Goal: Navigation & Orientation: Find specific page/section

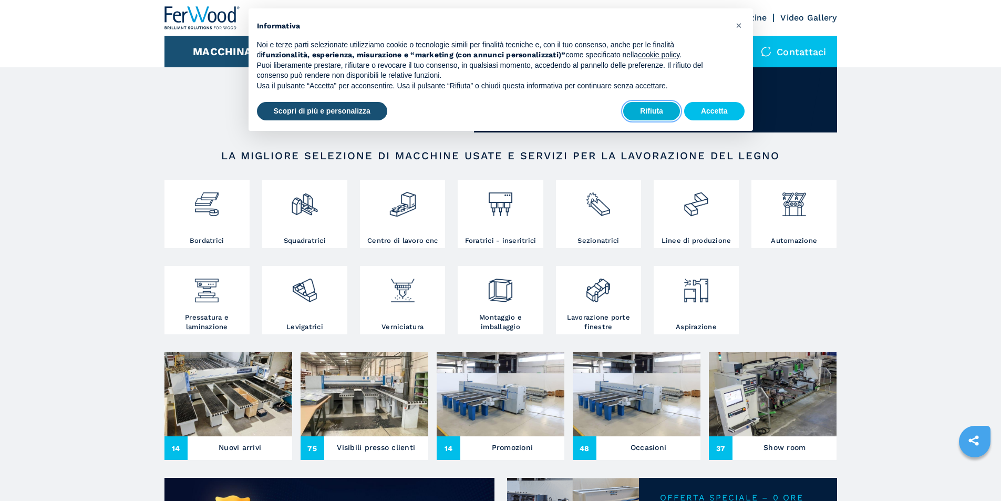
click at [644, 108] on button "Rifiuta" at bounding box center [651, 111] width 57 height 19
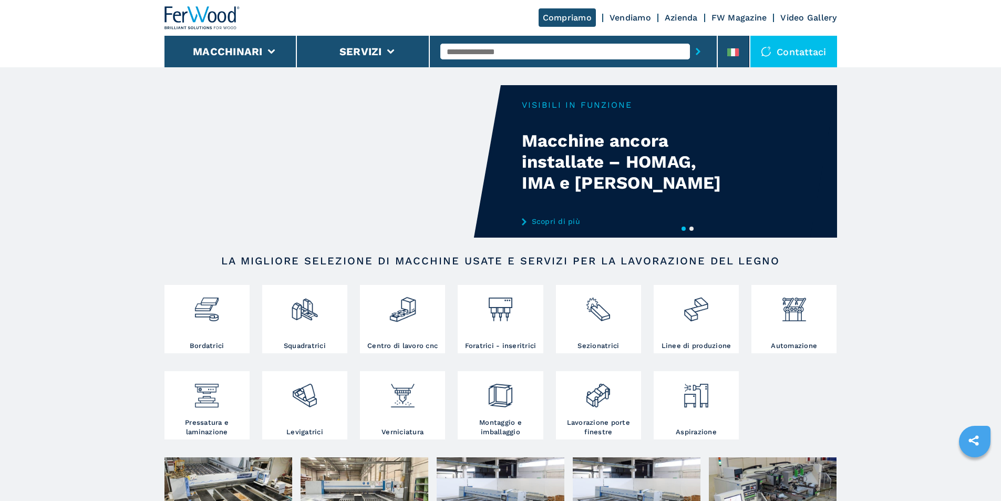
click at [680, 15] on link "Azienda" at bounding box center [681, 18] width 33 height 10
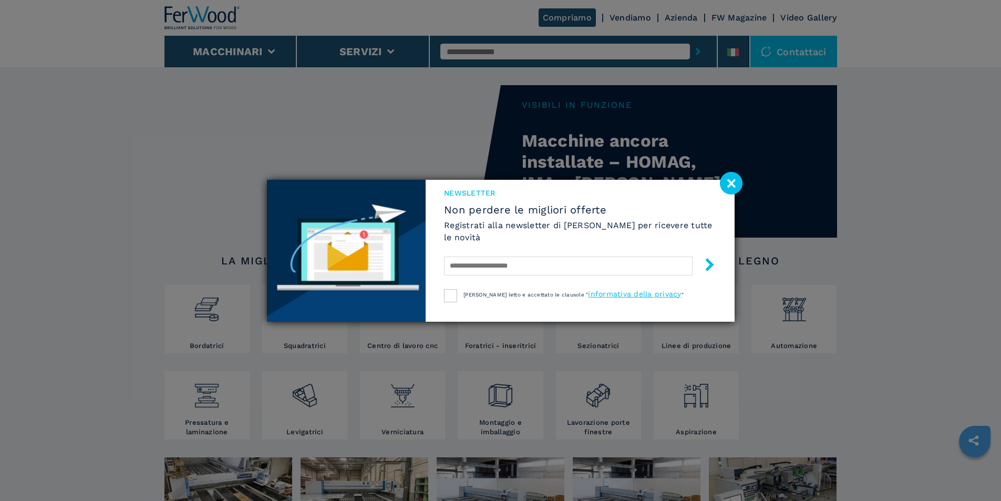
click at [740, 185] on image at bounding box center [731, 183] width 23 height 23
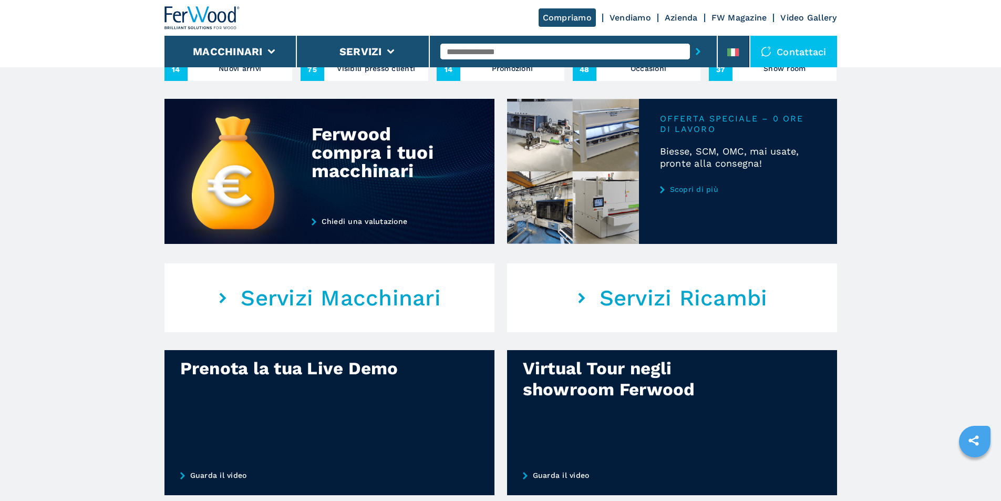
scroll to position [631, 0]
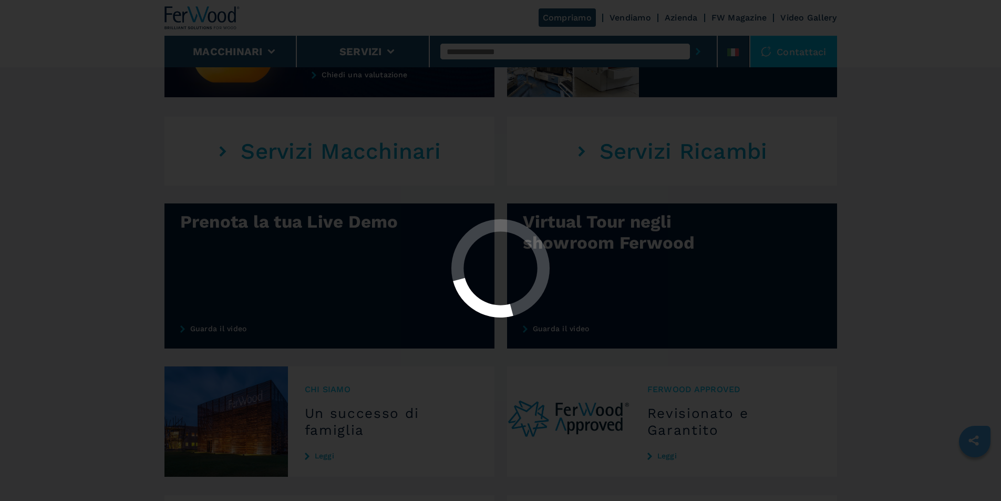
click at [977, 368] on div at bounding box center [500, 250] width 1001 height 501
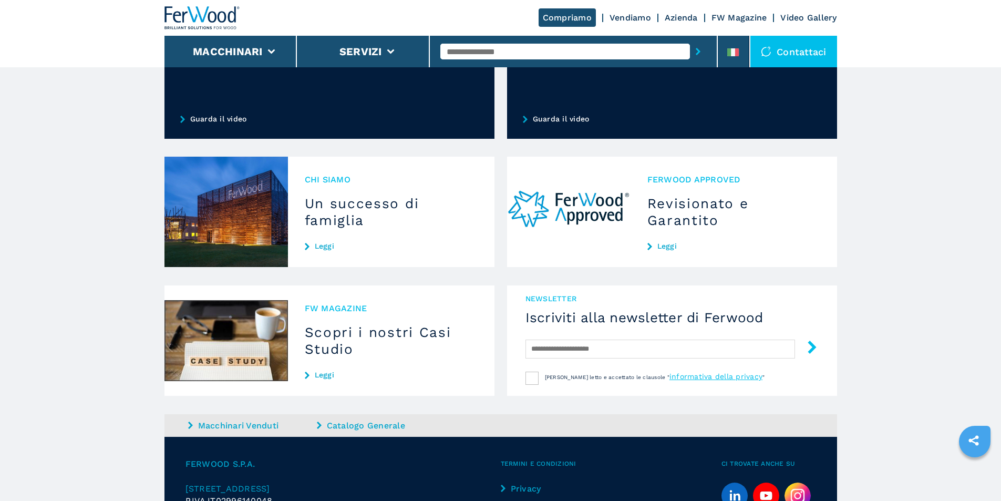
scroll to position [841, 0]
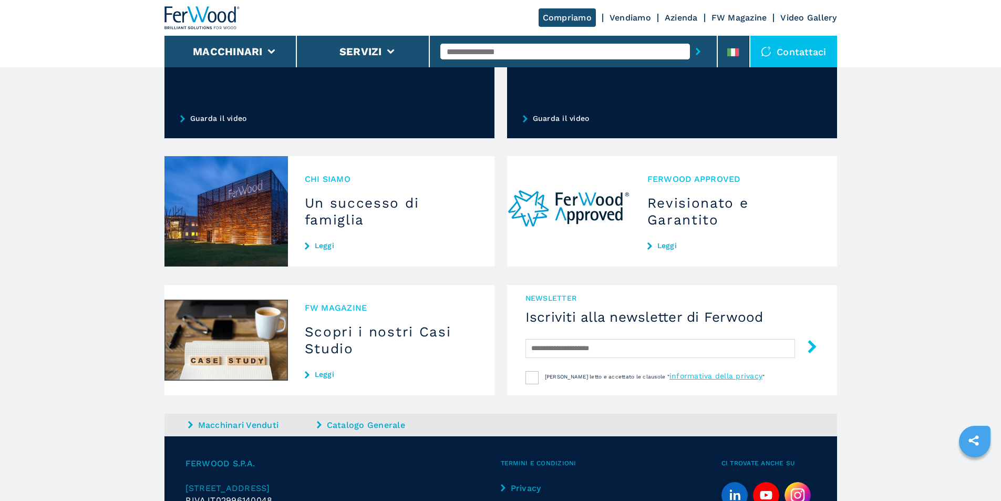
click at [594, 218] on img at bounding box center [568, 211] width 123 height 110
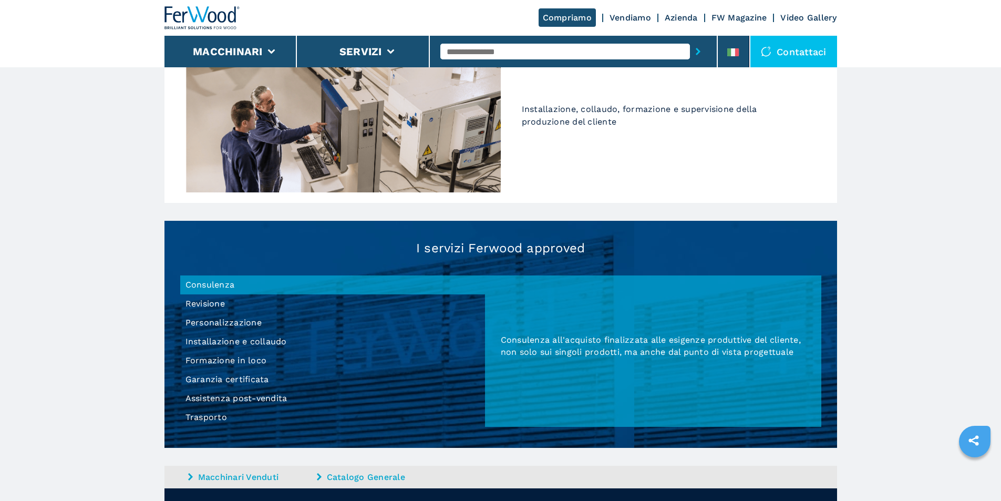
scroll to position [744, 0]
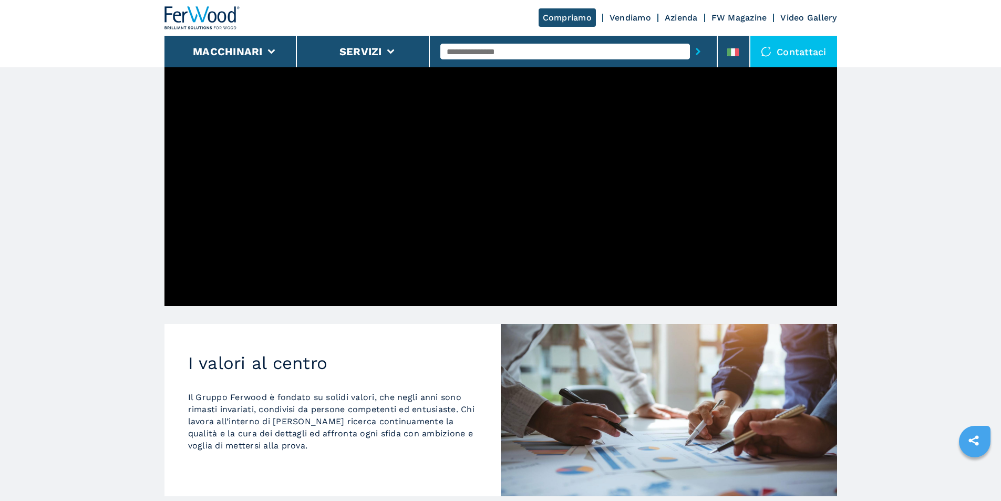
scroll to position [245, 0]
